Goal: Information Seeking & Learning: Check status

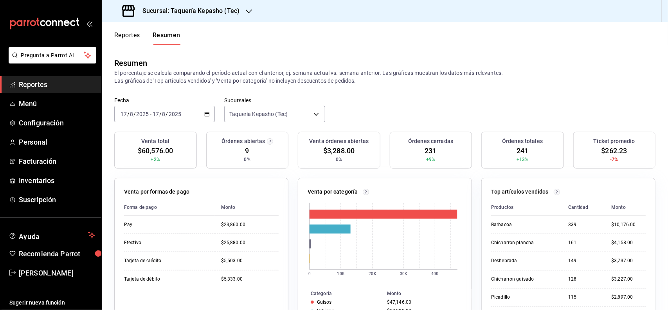
click at [123, 39] on button "Reportes" at bounding box center [127, 37] width 26 height 13
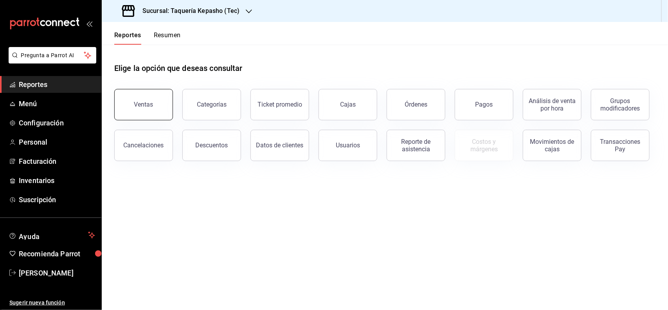
click at [140, 97] on button "Ventas" at bounding box center [143, 104] width 59 height 31
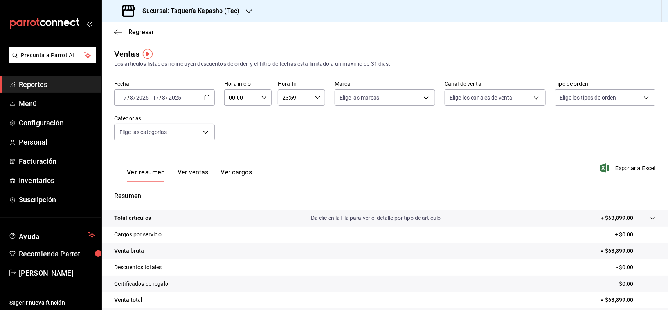
click at [185, 170] on button "Ver ventas" at bounding box center [193, 174] width 31 height 13
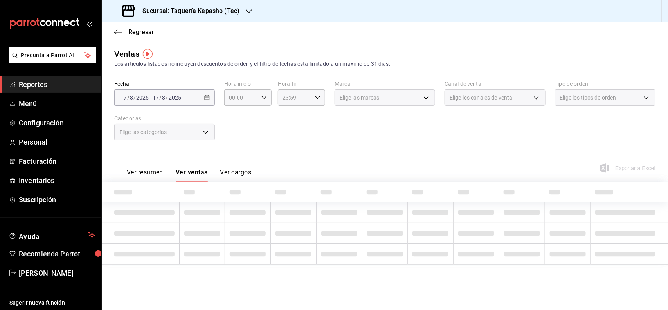
click at [179, 134] on div "Elige las categorías" at bounding box center [164, 132] width 101 height 16
click at [196, 135] on div "Elige las categorías" at bounding box center [164, 132] width 101 height 16
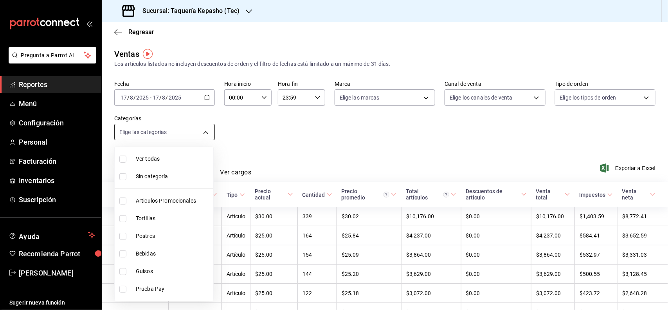
click at [206, 130] on body "Pregunta a Parrot AI Reportes Menú Configuración Personal Facturación Inventari…" at bounding box center [334, 155] width 668 height 310
click at [150, 235] on span "Postres" at bounding box center [173, 236] width 74 height 8
type input "80394fb5-4f8c-4364-8ccf-133ca3d1566e"
checkbox input "true"
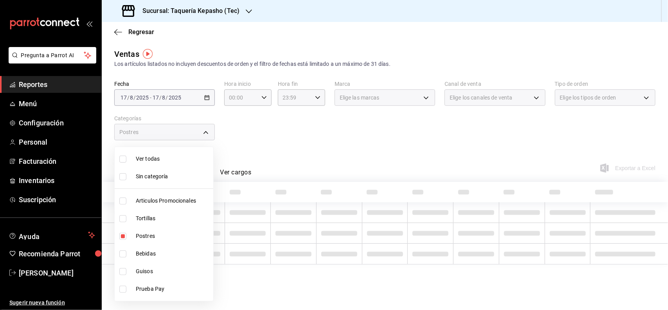
click at [371, 143] on div at bounding box center [334, 155] width 668 height 310
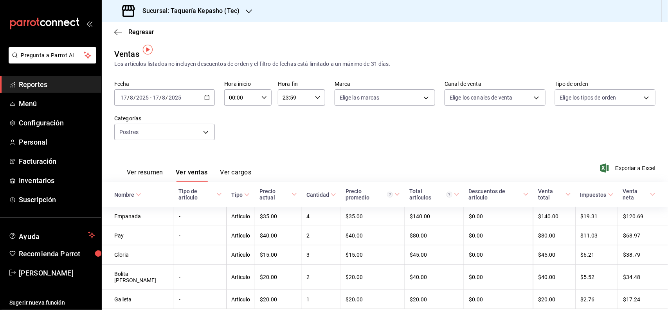
scroll to position [19, 0]
